Goal: Task Accomplishment & Management: Check status

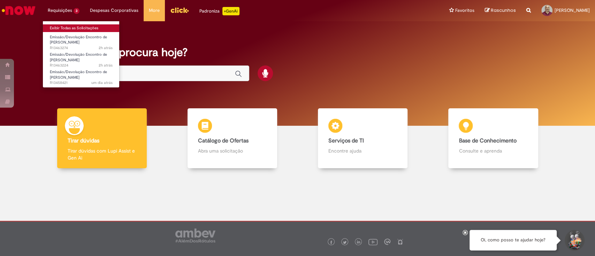
click at [67, 28] on link "Exibir Todas as Solicitações" at bounding box center [81, 28] width 77 height 8
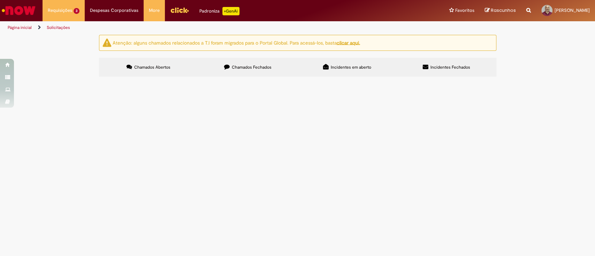
click at [0, 0] on span "Emissão/Devolução Encontro de [PERSON_NAME]" at bounding box center [0, 0] width 0 height 0
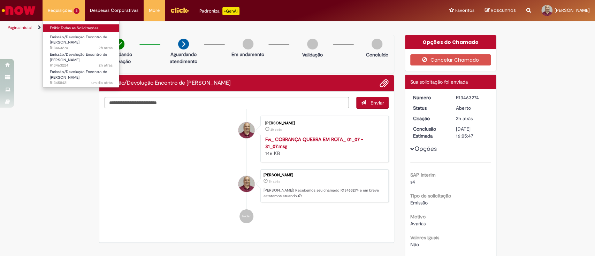
click at [68, 26] on link "Exibir Todas as Solicitações" at bounding box center [81, 28] width 77 height 8
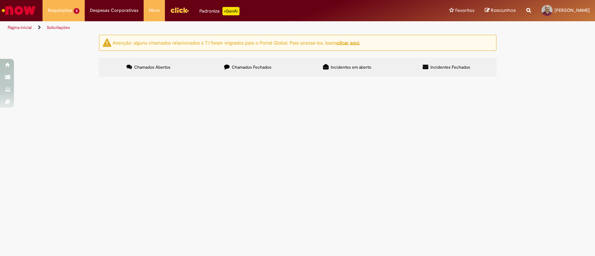
click at [0, 0] on span "Emissão/Devolução Encontro de [PERSON_NAME]" at bounding box center [0, 0] width 0 height 0
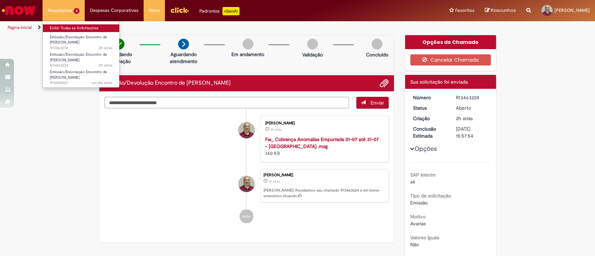
click at [59, 26] on link "Exibir Todas as Solicitações" at bounding box center [81, 28] width 77 height 8
